Goal: Information Seeking & Learning: Learn about a topic

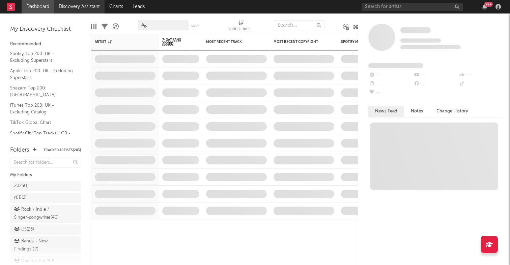
click at [88, 4] on link "Discovery Assistant" at bounding box center [79, 7] width 51 height 14
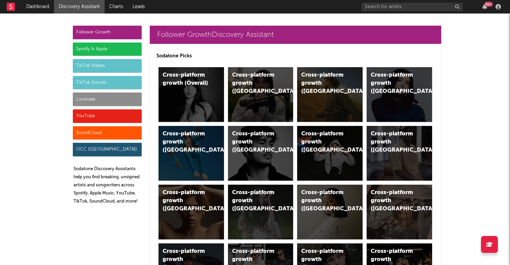
click at [82, 50] on div "Spotify & Apple" at bounding box center [107, 50] width 69 height 14
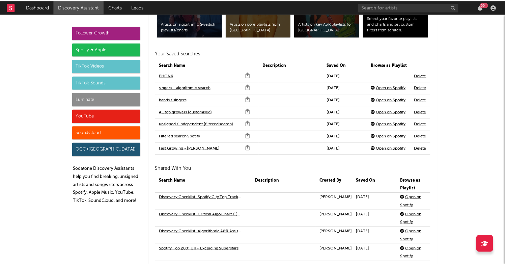
scroll to position [1490, 0]
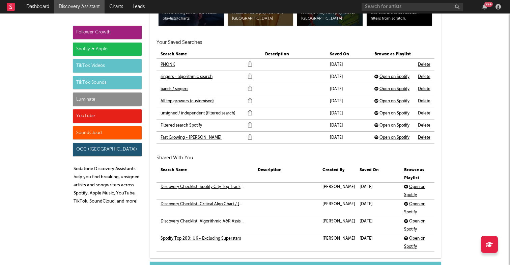
click at [166, 63] on link "PHONK" at bounding box center [168, 65] width 14 height 8
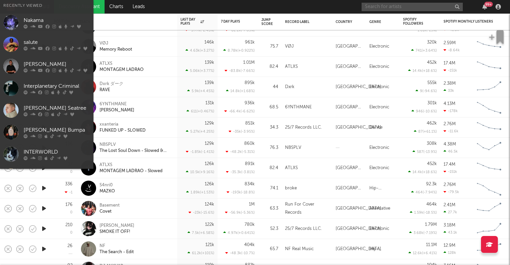
click at [400, 10] on input "text" at bounding box center [412, 7] width 101 height 8
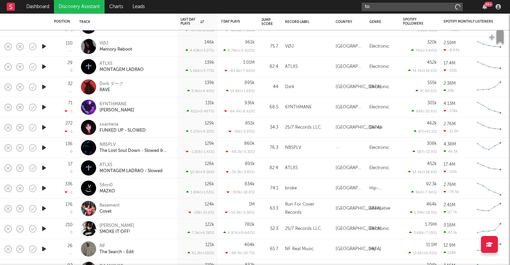
type input "t"
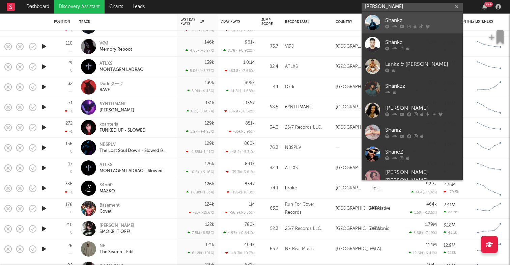
type input "shanks"
click at [406, 21] on div "Shankz" at bounding box center [422, 20] width 74 height 8
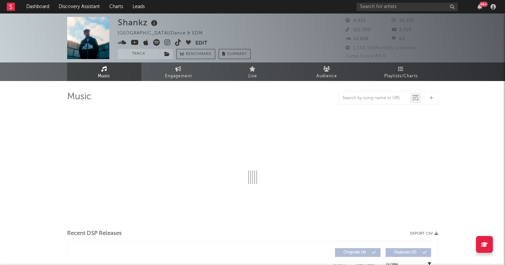
select select "1w"
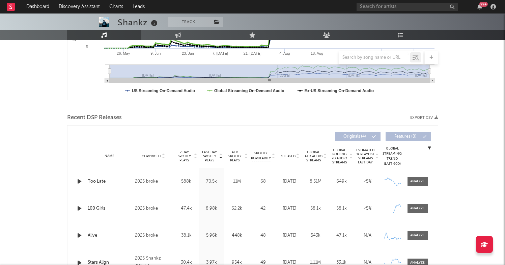
scroll to position [170, 0]
click at [422, 181] on div at bounding box center [417, 180] width 15 height 5
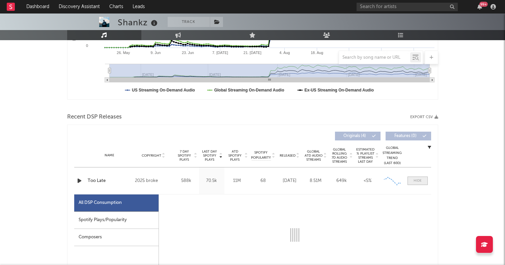
select select "1w"
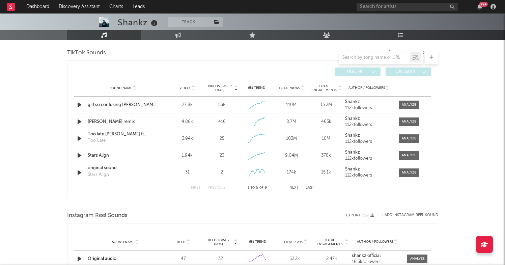
scroll to position [745, 0]
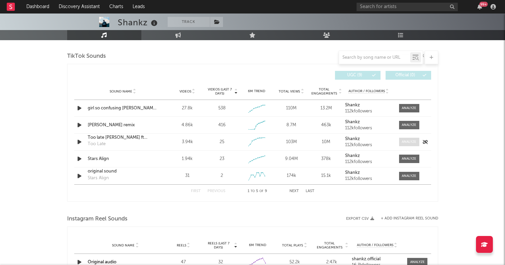
click at [413, 142] on div at bounding box center [409, 141] width 15 height 5
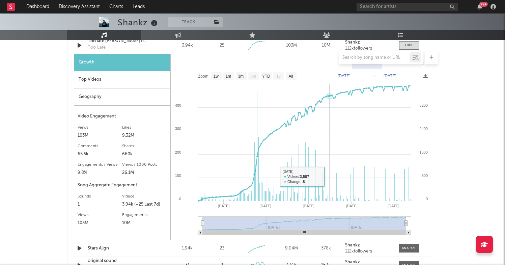
scroll to position [841, 0]
click at [292, 76] on text "All" at bounding box center [291, 76] width 4 height 5
select select "All"
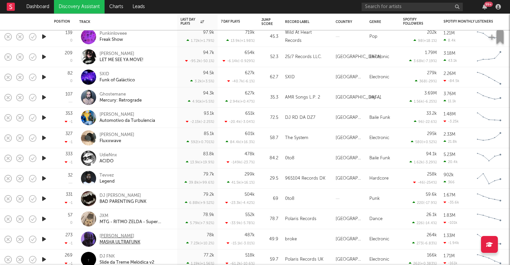
click at [106, 236] on div "HISTED" at bounding box center [120, 236] width 41 height 6
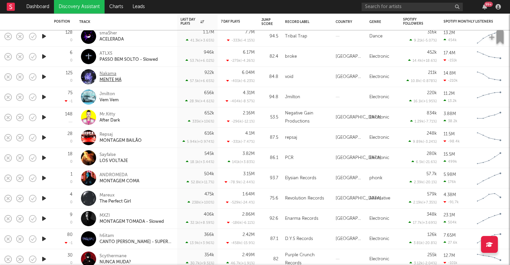
click at [109, 73] on div "Nakama" at bounding box center [111, 74] width 22 height 6
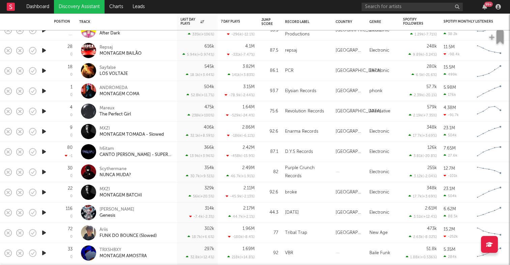
click at [289, 171] on div "Purple Crunch Records" at bounding box center [307, 172] width 44 height 16
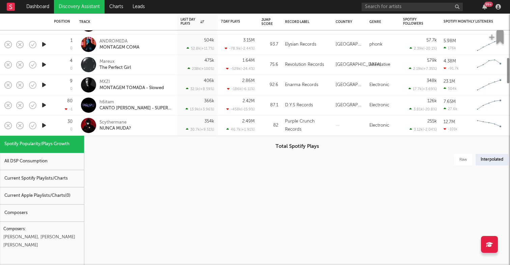
select select "6m"
select select "1w"
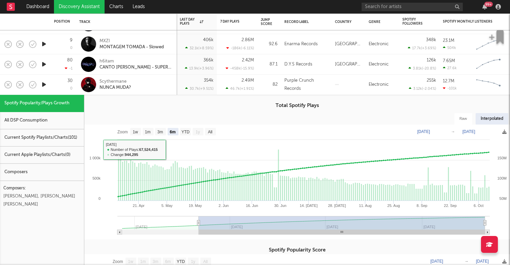
click at [50, 123] on div "All DSP Consumption" at bounding box center [42, 120] width 84 height 17
select select "6m"
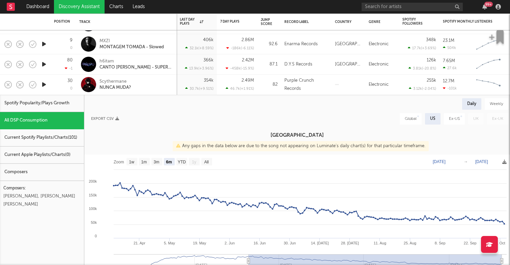
click at [46, 137] on div "Current Spotify Playlists/Charts ( 101 )" at bounding box center [42, 137] width 84 height 17
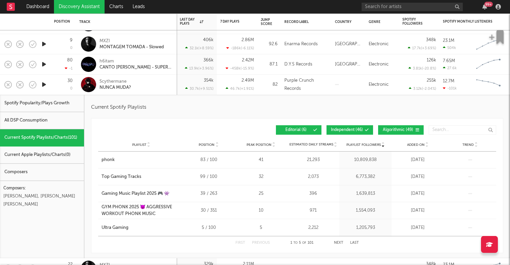
click at [47, 157] on div "Current Apple Playlists/Charts ( 0 )" at bounding box center [42, 155] width 84 height 17
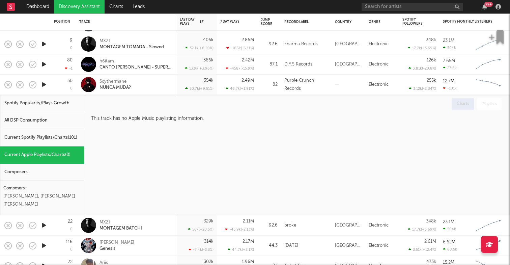
click at [48, 170] on div "Composers" at bounding box center [42, 172] width 84 height 17
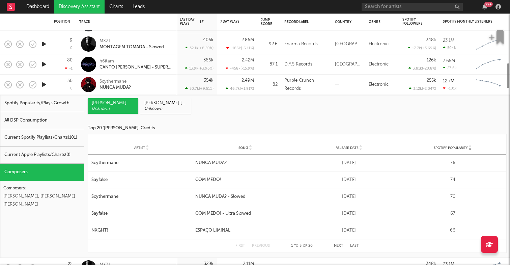
click at [53, 104] on div "Spotify Popularity/Plays Growth" at bounding box center [42, 103] width 84 height 17
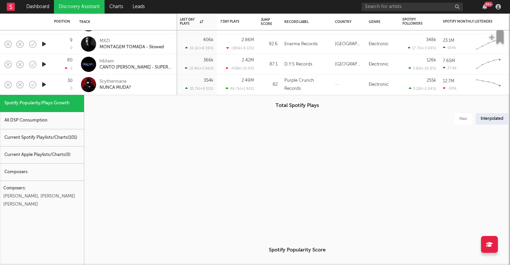
select select "6m"
select select "1w"
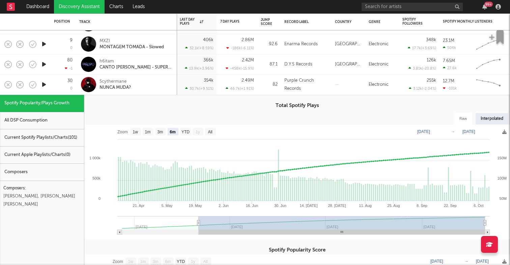
click at [68, 153] on div "Current Apple Playlists/Charts ( 0 )" at bounding box center [42, 155] width 84 height 17
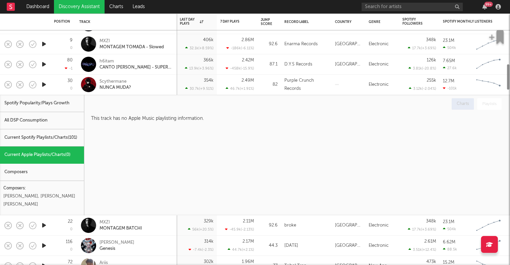
click at [68, 139] on div "Current Spotify Playlists/Charts ( 101 )" at bounding box center [42, 137] width 84 height 17
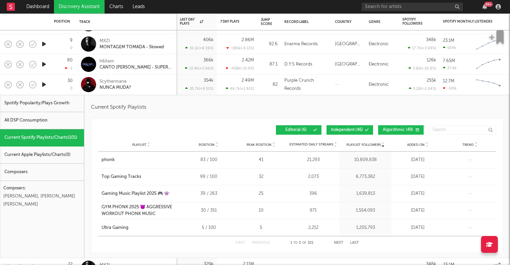
click at [62, 102] on div "Spotify Popularity/Plays Growth" at bounding box center [42, 103] width 84 height 17
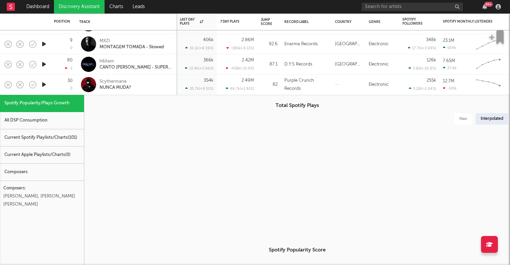
select select "6m"
select select "1w"
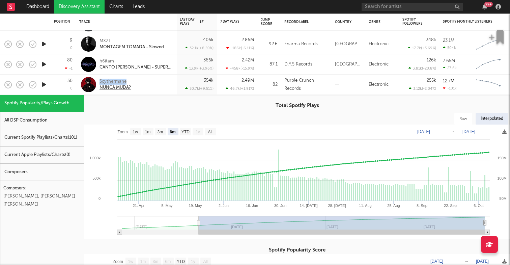
drag, startPoint x: 99, startPoint y: 80, endPoint x: 126, endPoint y: 80, distance: 26.7
click at [126, 80] on div "Scythermane NUNCA MUDA?" at bounding box center [126, 85] width 95 height 20
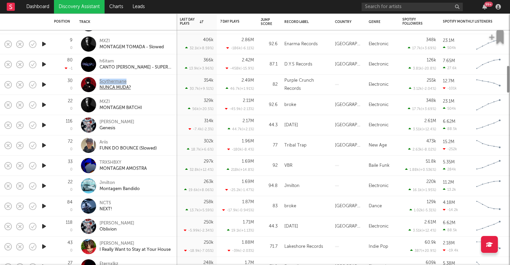
copy div "Scythermane"
drag, startPoint x: 188, startPoint y: 262, endPoint x: 98, endPoint y: 84, distance: 199.0
click at [98, 84] on div "Scythermane NUNCA MUDA?" at bounding box center [126, 85] width 95 height 20
select select "6m"
select select "1w"
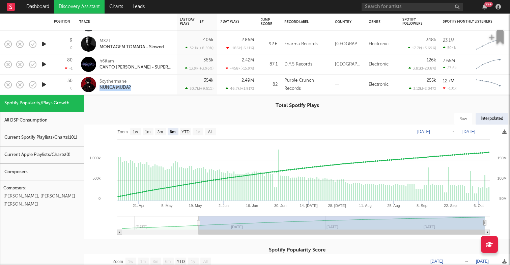
drag, startPoint x: 140, startPoint y: 86, endPoint x: 99, endPoint y: 86, distance: 40.5
click at [99, 86] on div "Scythermane NUNCA MUDA?" at bounding box center [126, 85] width 95 height 20
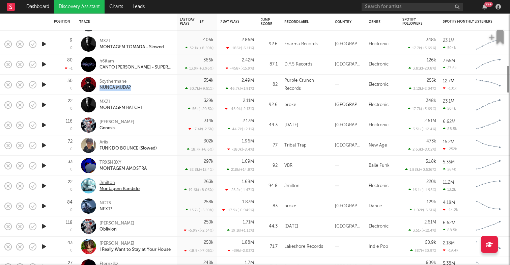
copy div "NUNCA MUDA?"
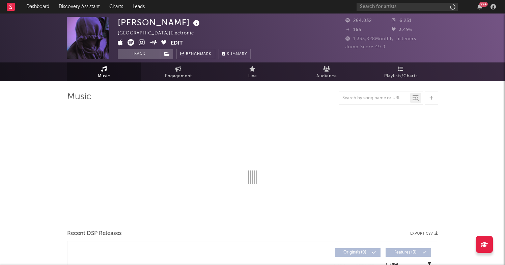
select select "6m"
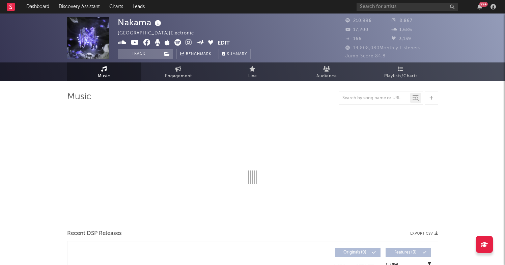
select select "6m"
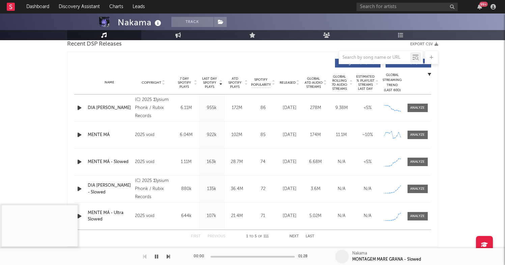
scroll to position [249, 0]
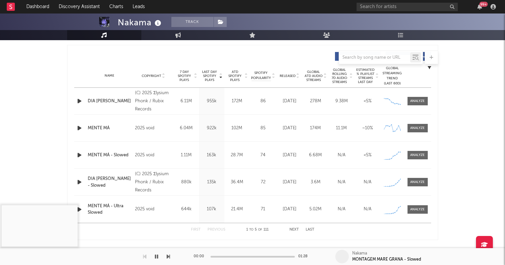
click at [139, 128] on div "2025 void" at bounding box center [153, 128] width 37 height 8
click at [414, 130] on div at bounding box center [417, 128] width 15 height 5
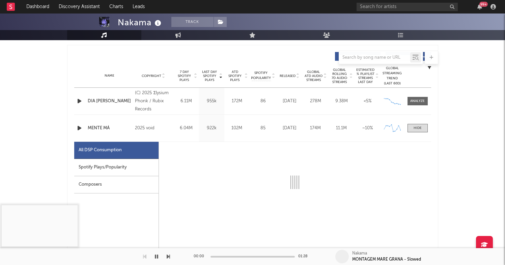
select select "1w"
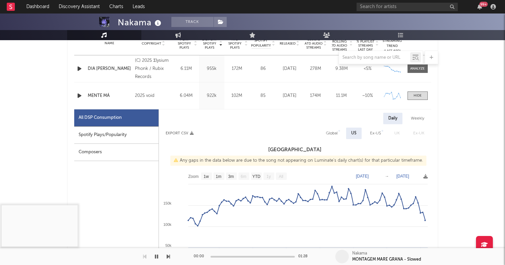
scroll to position [288, 0]
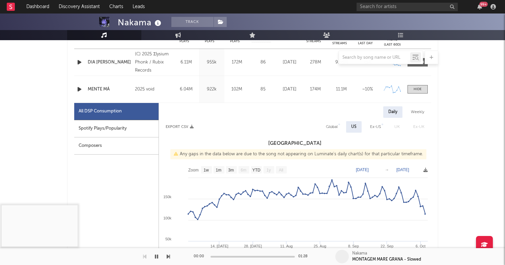
click at [137, 126] on div "Spotify Plays/Popularity" at bounding box center [116, 128] width 84 height 17
select select "1w"
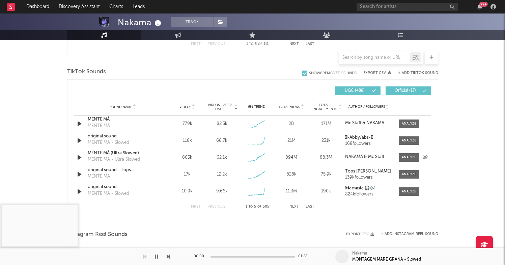
scroll to position [756, 0]
click at [401, 157] on span at bounding box center [409, 157] width 20 height 8
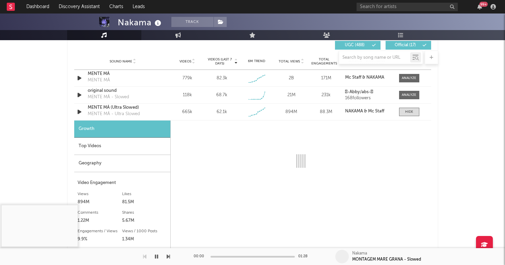
scroll to position [805, 0]
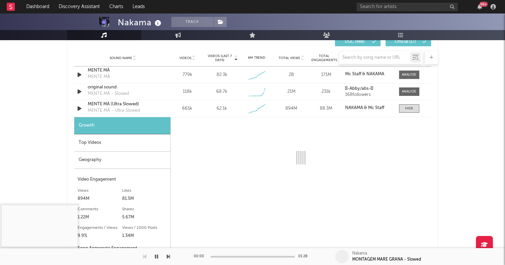
select select "1w"
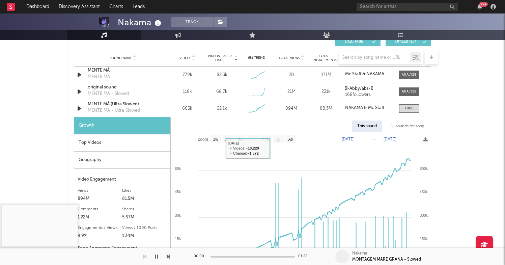
click at [133, 145] on div "Top Videos" at bounding box center [122, 142] width 96 height 17
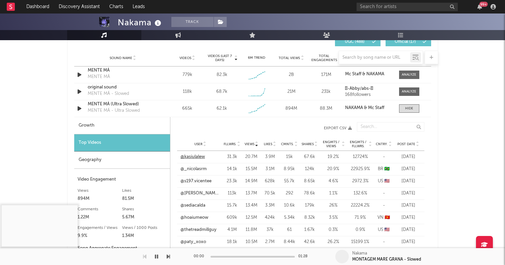
click at [200, 159] on link "@kasiulalew" at bounding box center [193, 157] width 25 height 7
click at [202, 168] on link "@_nicolasrm" at bounding box center [194, 169] width 26 height 7
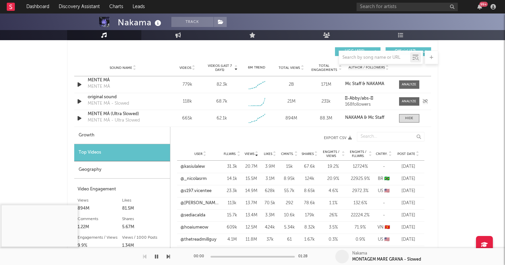
scroll to position [796, 0]
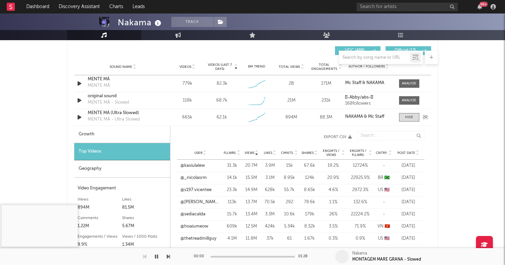
click at [141, 115] on div "MENTE MÁ (Ultra Slowed)" at bounding box center [123, 113] width 71 height 7
click at [416, 116] on span at bounding box center [409, 117] width 20 height 8
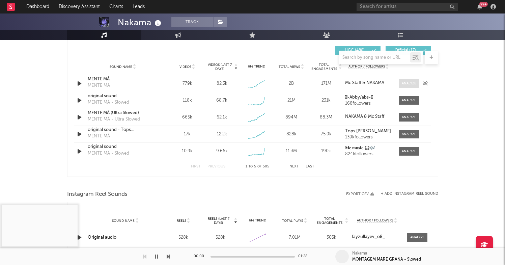
click at [405, 84] on div at bounding box center [409, 83] width 15 height 5
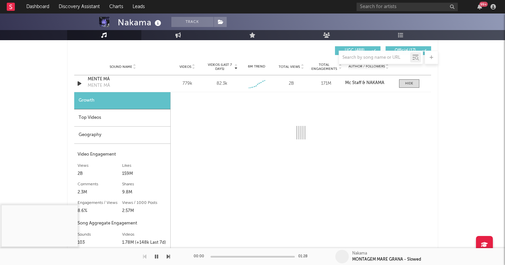
select select "1w"
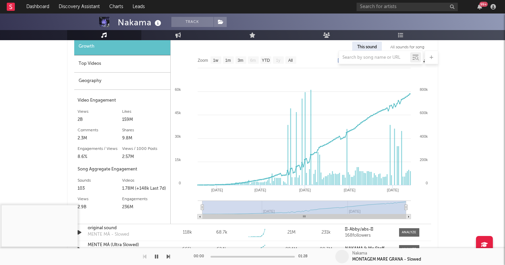
scroll to position [768, 0]
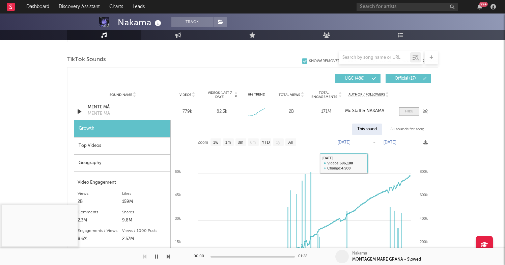
click at [404, 112] on span at bounding box center [409, 111] width 20 height 8
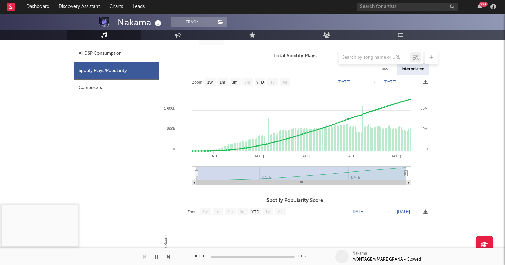
scroll to position [350, 0]
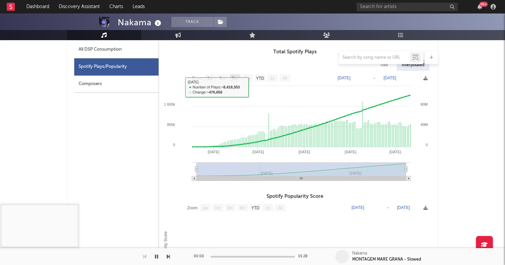
click at [235, 75] on rect at bounding box center [235, 77] width 11 height 7
select select "3m"
type input "2025-07-11"
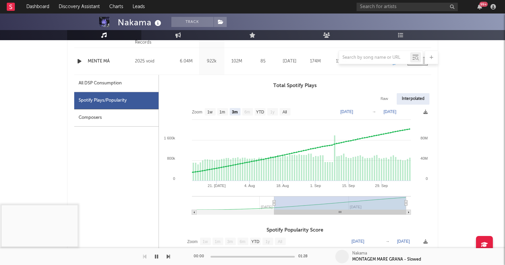
scroll to position [298, 0]
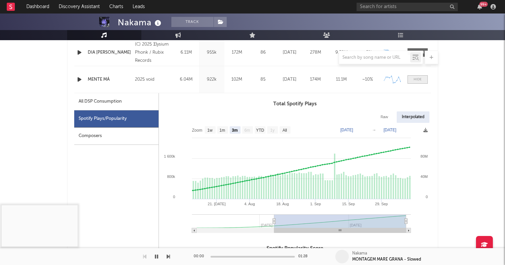
click at [419, 79] on div at bounding box center [418, 79] width 8 height 5
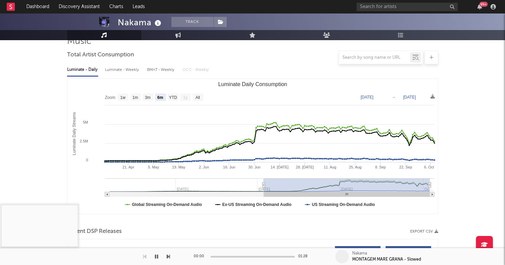
scroll to position [4, 0]
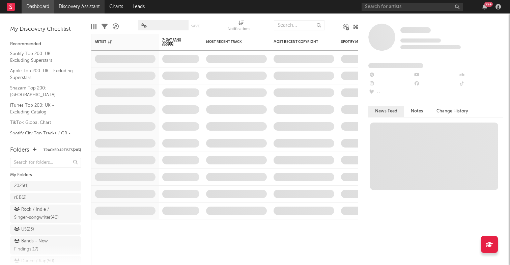
click at [88, 5] on link "Discovery Assistant" at bounding box center [79, 7] width 51 height 14
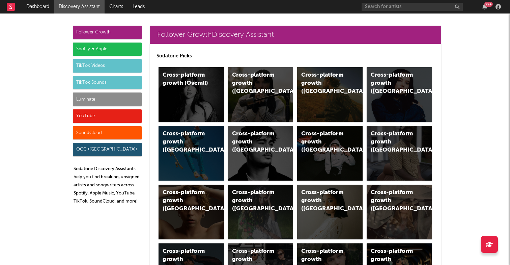
click at [88, 48] on div "Spotify & Apple" at bounding box center [107, 50] width 69 height 14
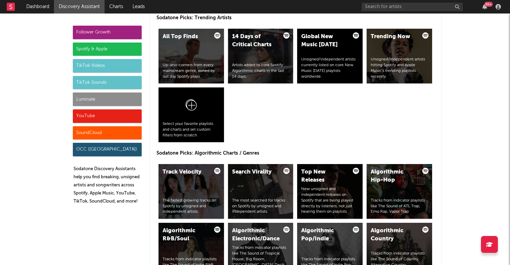
scroll to position [715, 0]
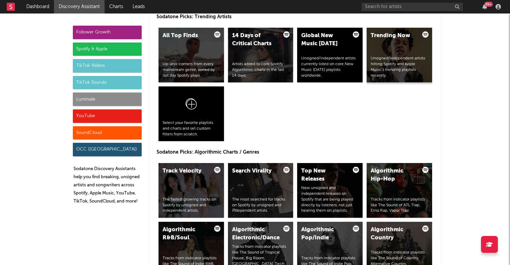
click at [392, 41] on div "Trending Now Unsigned/independent artists hitting Spotify and Apple Music’s tre…" at bounding box center [399, 55] width 65 height 55
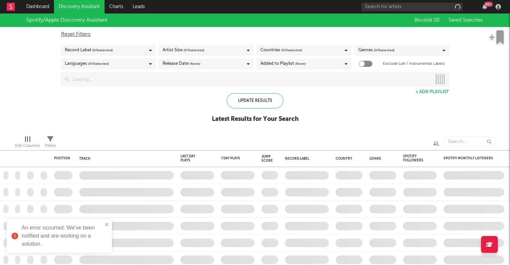
checkbox input "true"
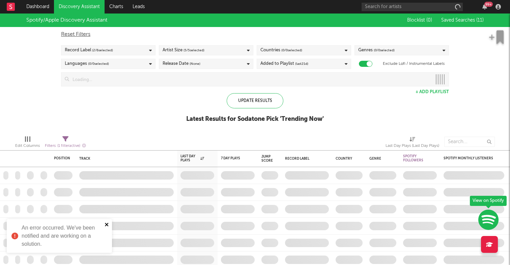
click at [106, 224] on icon "close" at bounding box center [107, 224] width 5 height 5
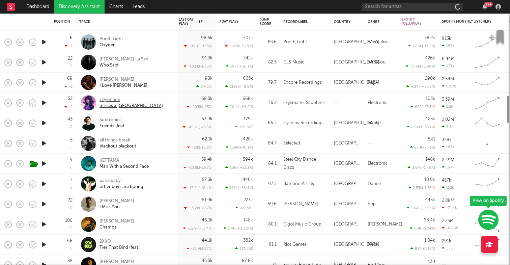
click at [121, 104] on div "misses x brazil" at bounding box center [131, 106] width 63 height 6
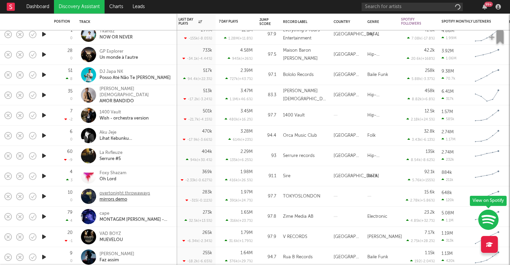
click at [110, 199] on div "mirrors demo" at bounding box center [125, 199] width 51 height 6
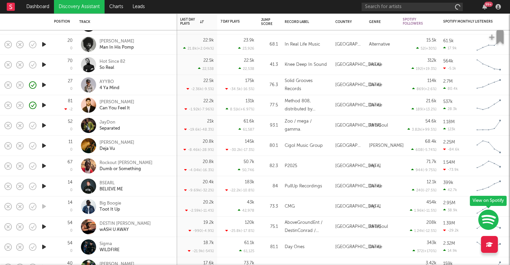
click at [94, 7] on link "Discovery Assistant" at bounding box center [79, 7] width 51 height 14
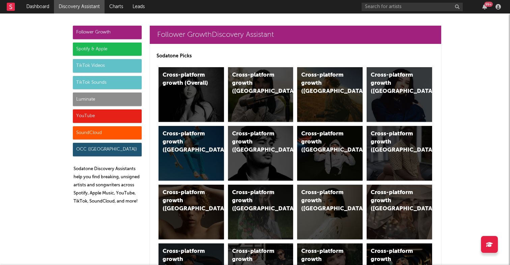
click at [106, 62] on div "TikTok Videos" at bounding box center [107, 66] width 69 height 14
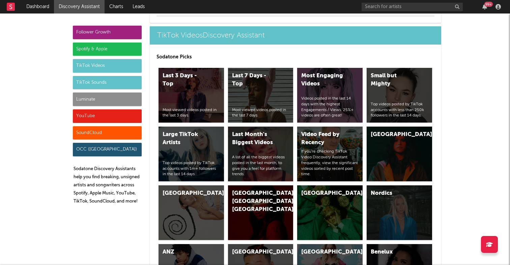
click at [95, 78] on div "TikTok Sounds" at bounding box center [107, 83] width 69 height 14
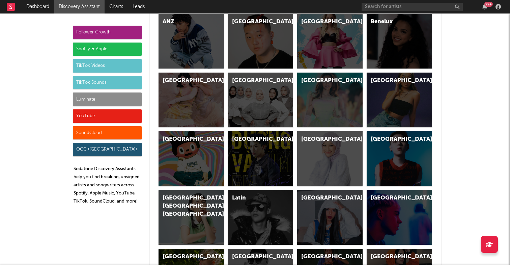
scroll to position [2401, 0]
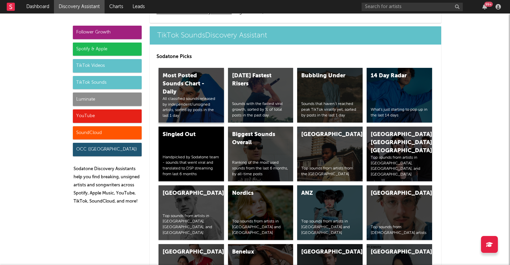
click at [185, 85] on div "Most Posted Sounds Chart - Daily" at bounding box center [186, 84] width 46 height 24
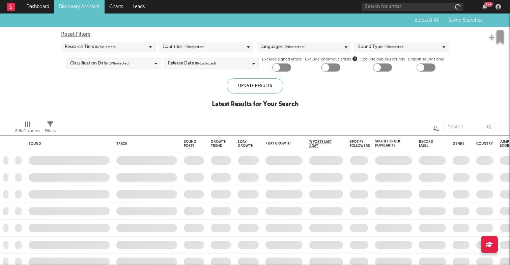
checkbox input "true"
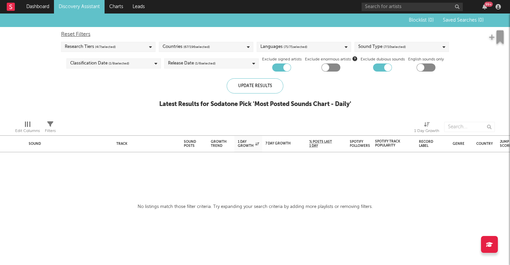
click at [122, 47] on div "Research Tiers ( 4 / 7 selected)" at bounding box center [108, 47] width 95 height 10
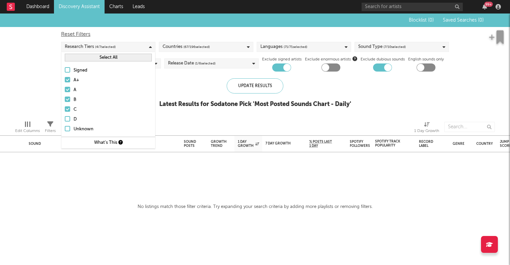
click at [87, 67] on div "Signed" at bounding box center [113, 71] width 78 height 8
click at [65, 67] on input "Signed" at bounding box center [65, 71] width 0 height 8
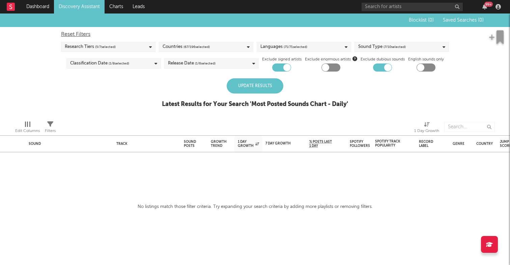
click at [262, 86] on div "Update Results" at bounding box center [255, 85] width 57 height 15
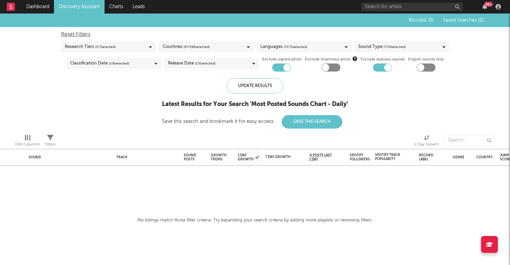
click at [425, 47] on div "Sound Type ( 7 / 10 selected)" at bounding box center [402, 47] width 95 height 10
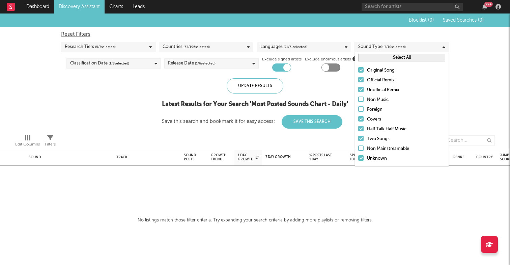
click at [377, 98] on div "Non Music" at bounding box center [406, 100] width 78 height 8
click at [358, 98] on input "Non Music" at bounding box center [358, 100] width 0 height 8
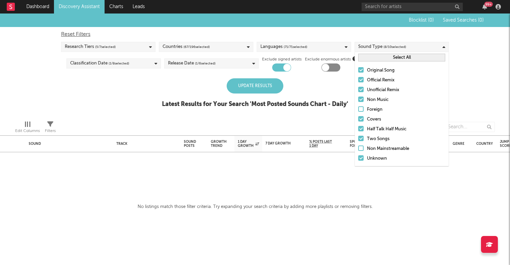
click at [271, 83] on div "Update Results" at bounding box center [255, 85] width 57 height 15
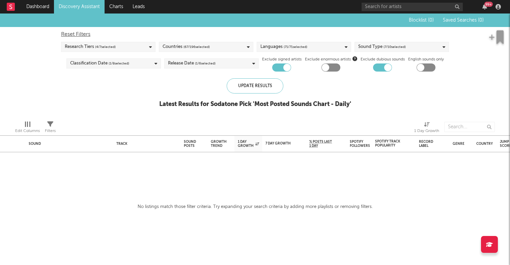
click at [70, 2] on link "Discovery Assistant" at bounding box center [79, 7] width 51 height 14
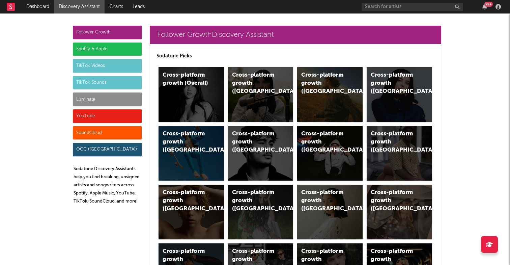
click at [87, 81] on div "TikTok Sounds" at bounding box center [107, 83] width 69 height 14
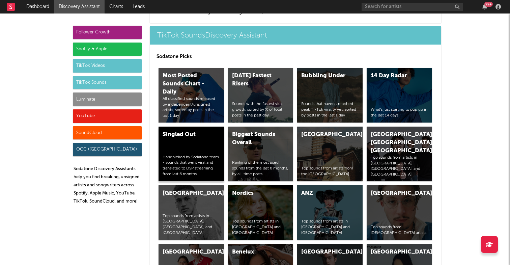
scroll to position [2401, 0]
click at [258, 144] on div "Biggest Sounds Overall" at bounding box center [255, 139] width 46 height 16
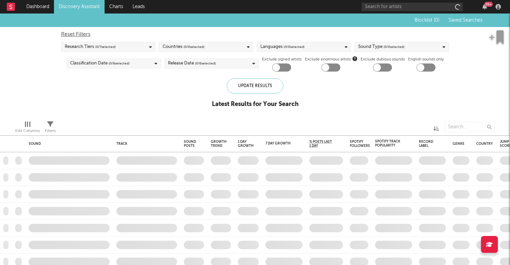
checkbox input "true"
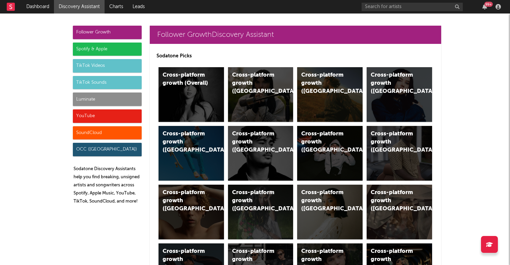
click at [97, 70] on div "TikTok Videos" at bounding box center [107, 66] width 69 height 14
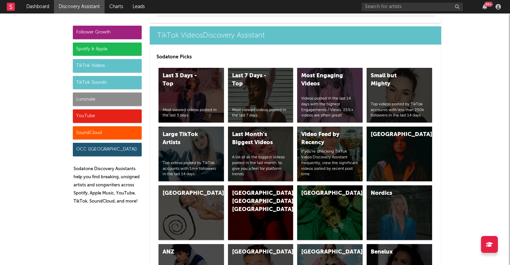
click at [98, 82] on div "TikTok Sounds" at bounding box center [107, 83] width 69 height 14
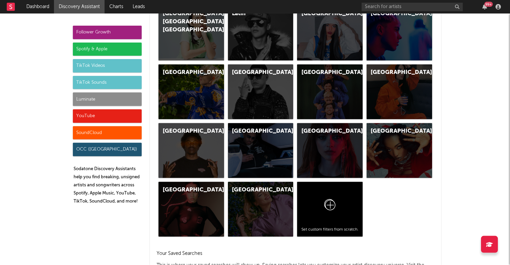
scroll to position [2401, 0]
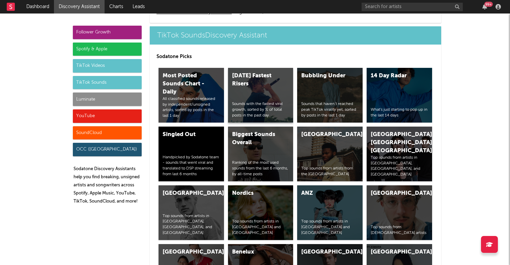
click at [260, 83] on div "[DATE] Fastest Risers" at bounding box center [255, 80] width 46 height 16
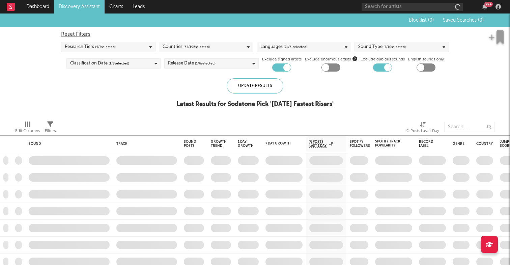
checkbox input "true"
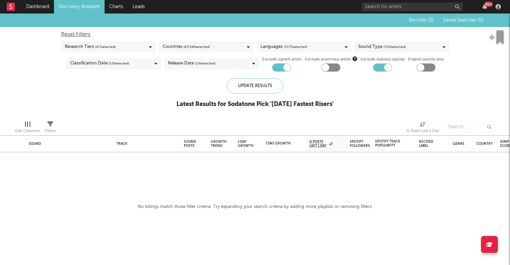
click at [283, 70] on div at bounding box center [281, 67] width 19 height 8
checkbox input "false"
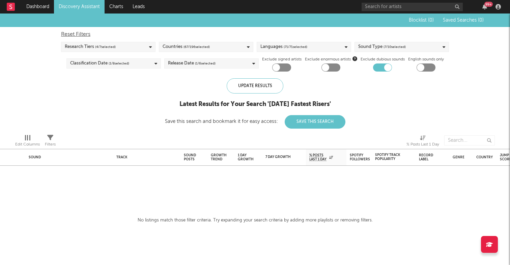
click at [382, 70] on div at bounding box center [382, 67] width 19 height 8
checkbox input "false"
click at [230, 63] on div "Release Date ( 1 / 6 selected)" at bounding box center [211, 63] width 95 height 10
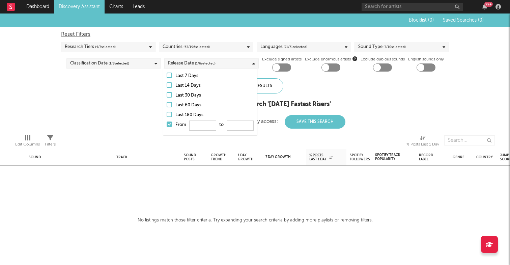
click at [191, 112] on div "Last 180 Days" at bounding box center [215, 115] width 78 height 8
click at [167, 112] on input "Last 180 Days" at bounding box center [167, 115] width 0 height 8
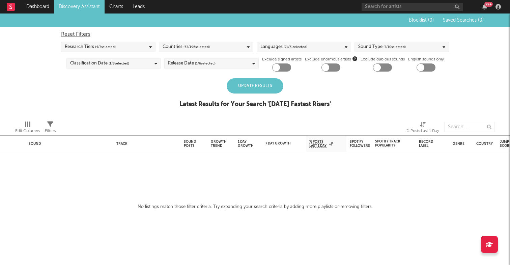
click at [268, 88] on div "Update Results" at bounding box center [255, 85] width 57 height 15
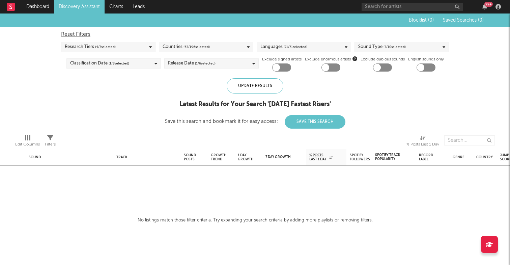
click at [242, 44] on div "Countries ( 67 / 196 selected)" at bounding box center [206, 47] width 95 height 10
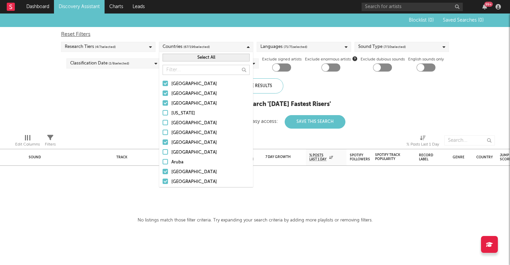
click at [197, 56] on button "Select All" at bounding box center [206, 58] width 87 height 8
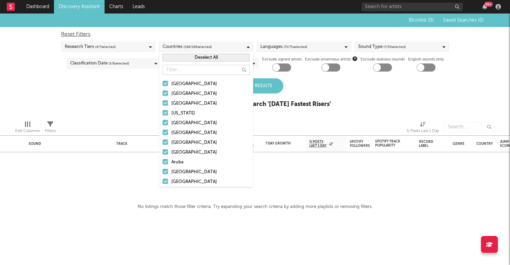
click at [271, 83] on div "Update Results" at bounding box center [255, 85] width 57 height 15
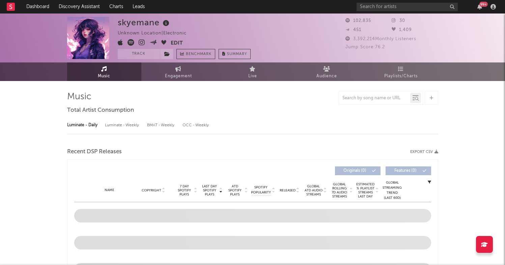
select select "6m"
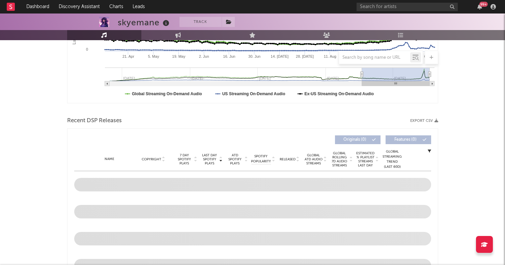
scroll to position [178, 0]
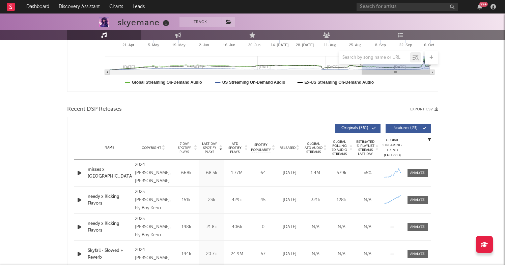
click at [78, 172] on icon "button" at bounding box center [79, 173] width 7 height 8
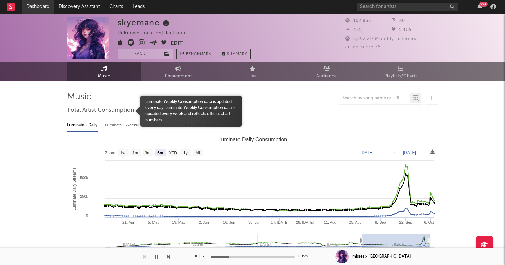
scroll to position [0, 0]
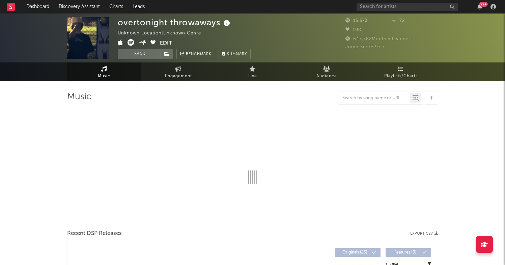
select select "1w"
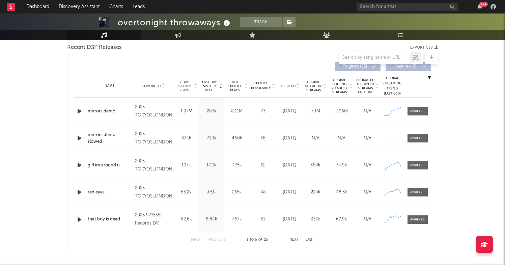
scroll to position [242, 0]
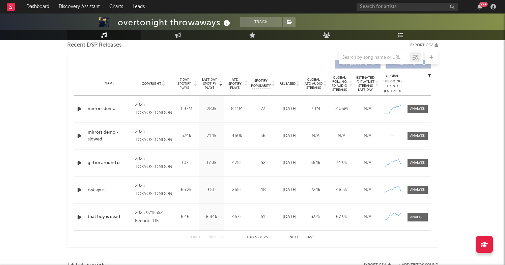
click at [79, 106] on icon "button" at bounding box center [79, 109] width 7 height 8
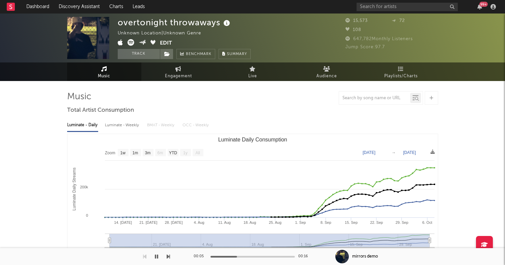
scroll to position [0, 0]
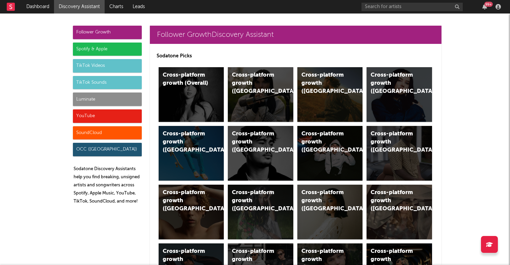
click at [112, 78] on div "TikTok Sounds" at bounding box center [107, 83] width 69 height 14
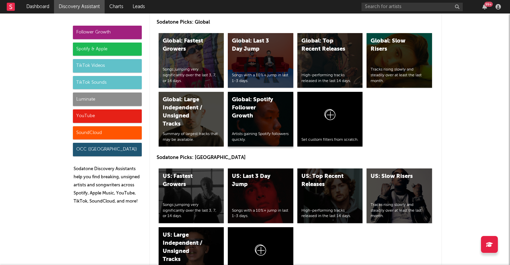
scroll to position [3149, 0]
